Goal: Information Seeking & Learning: Check status

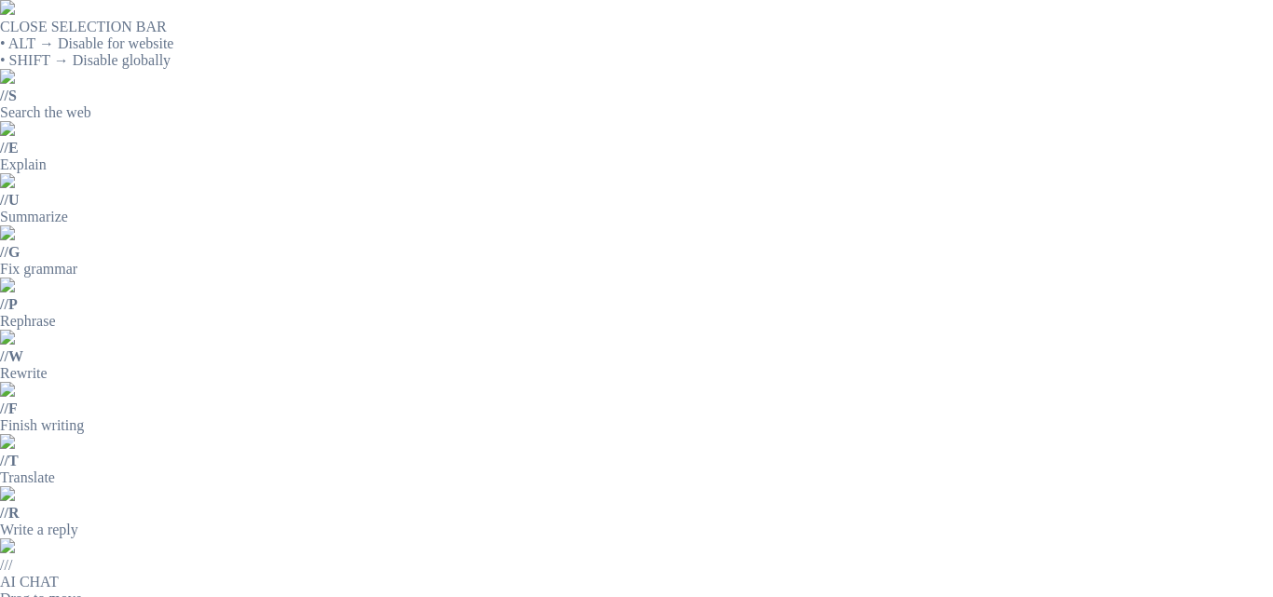
scroll to position [3554, 0]
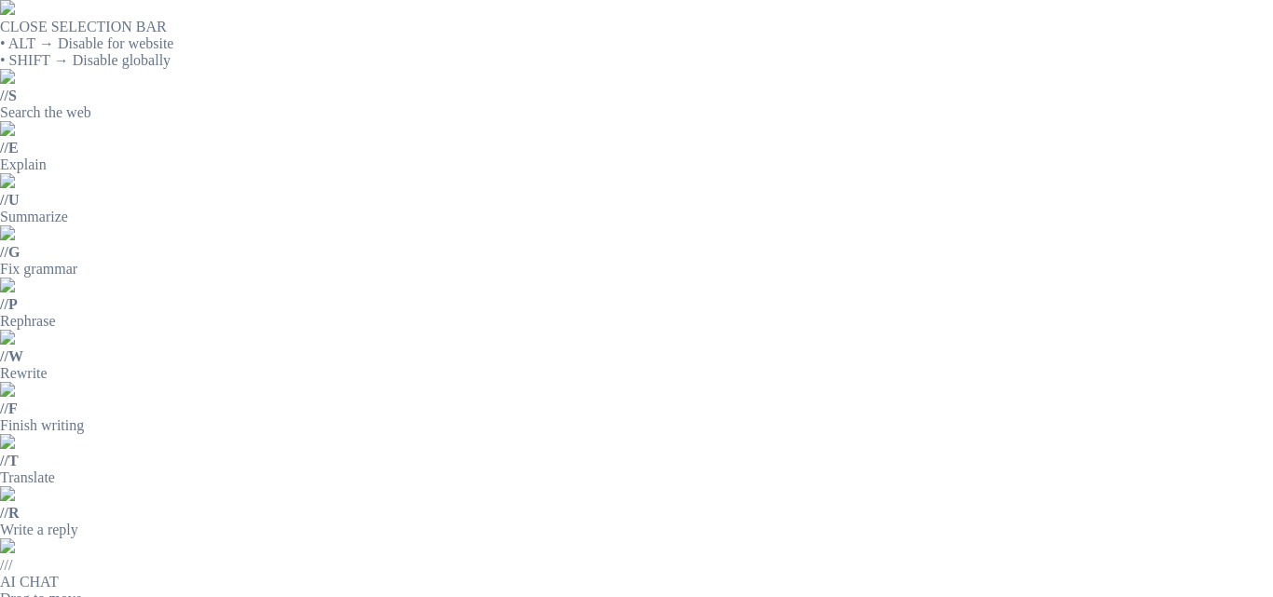
drag, startPoint x: 817, startPoint y: 172, endPoint x: 910, endPoint y: 179, distance: 93.4
drag, startPoint x: 807, startPoint y: 173, endPoint x: 919, endPoint y: 173, distance: 111.8
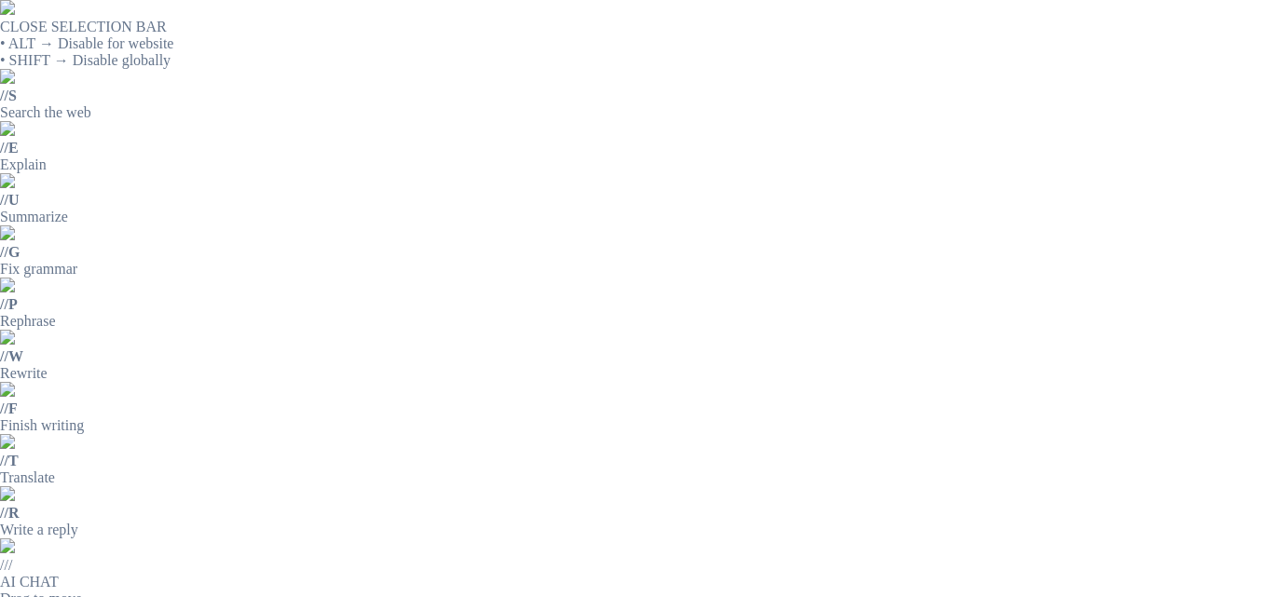
copy tr "TANQUE 28.5 LT 3"
drag, startPoint x: 994, startPoint y: 234, endPoint x: 983, endPoint y: 240, distance: 12.2
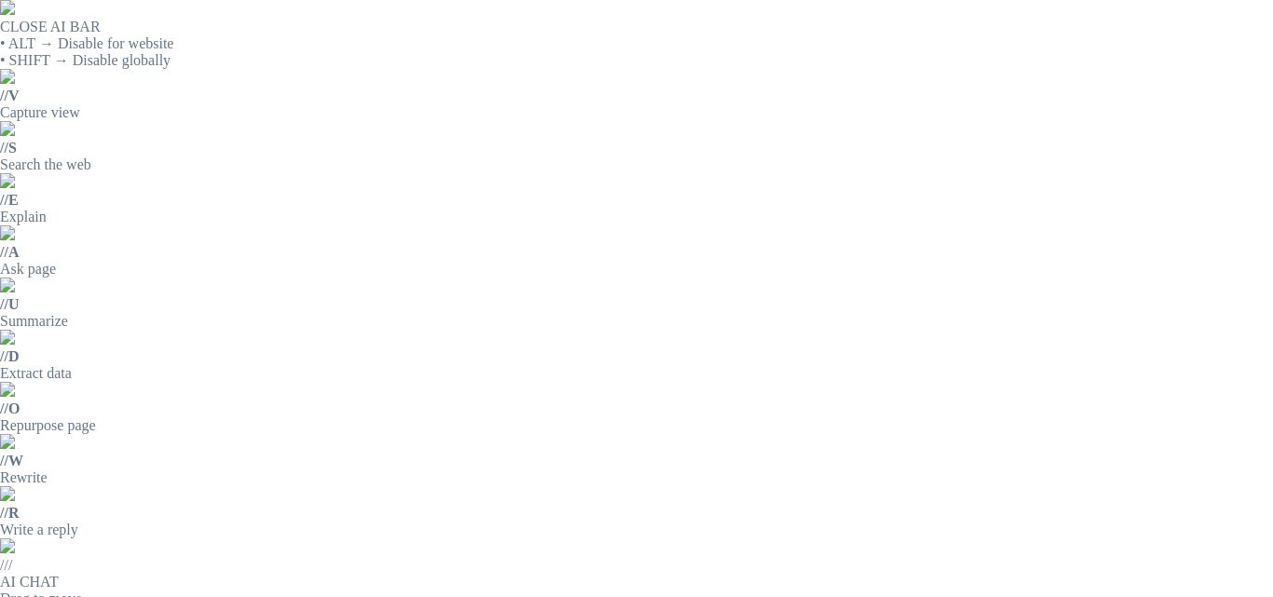
scroll to position [186, 0]
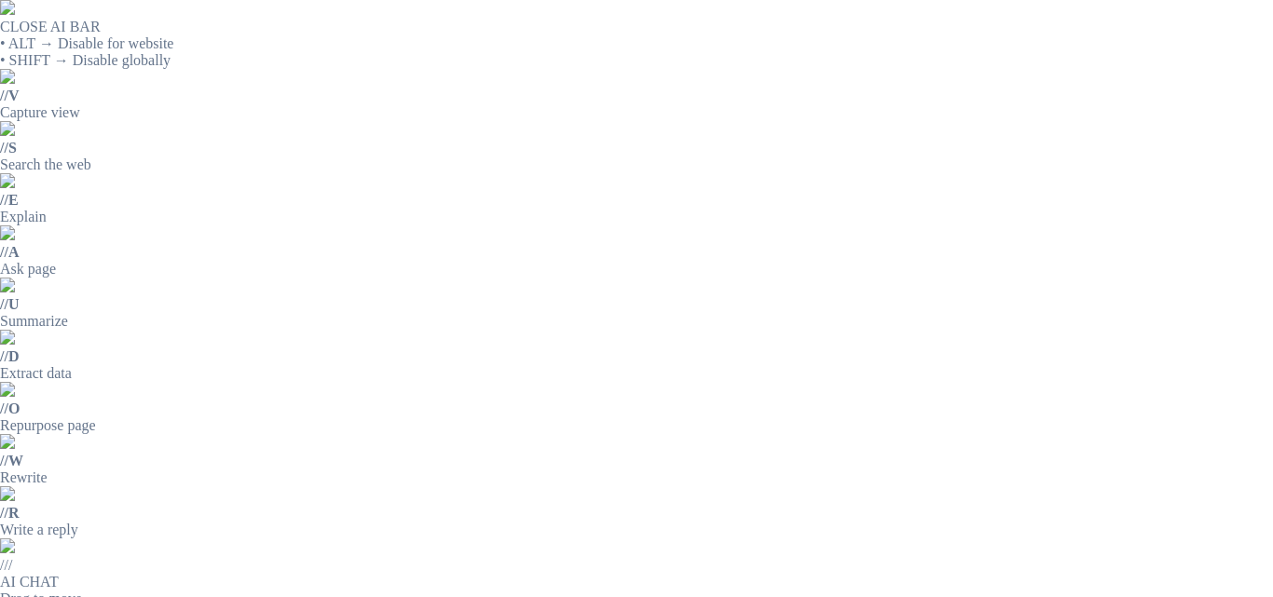
scroll to position [466, 0]
